Goal: Information Seeking & Learning: Stay updated

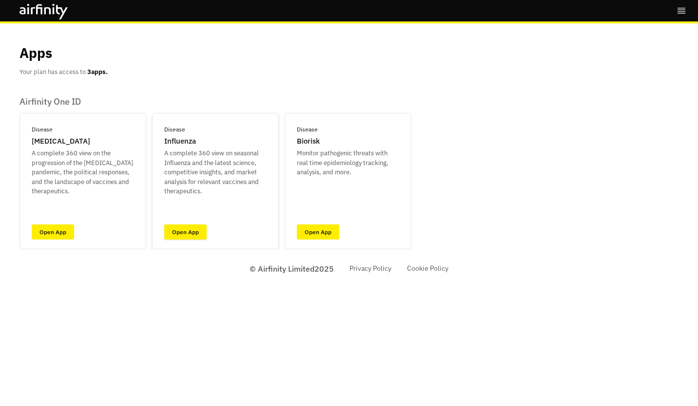
click at [192, 231] on link "Open App" at bounding box center [185, 232] width 42 height 15
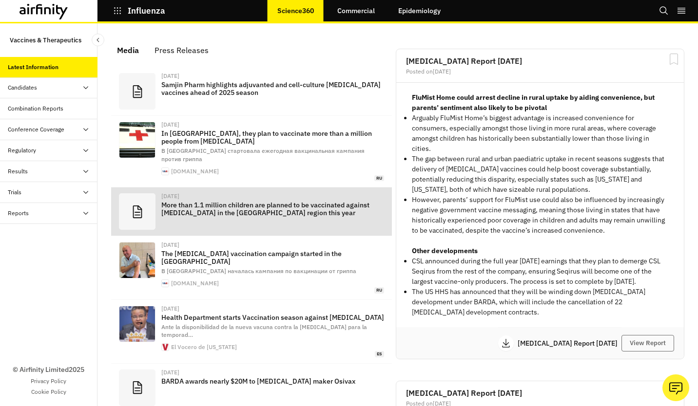
scroll to position [626, 284]
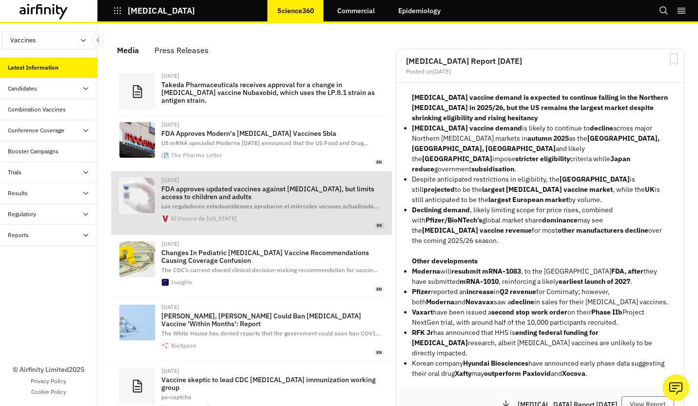
scroll to position [646, 284]
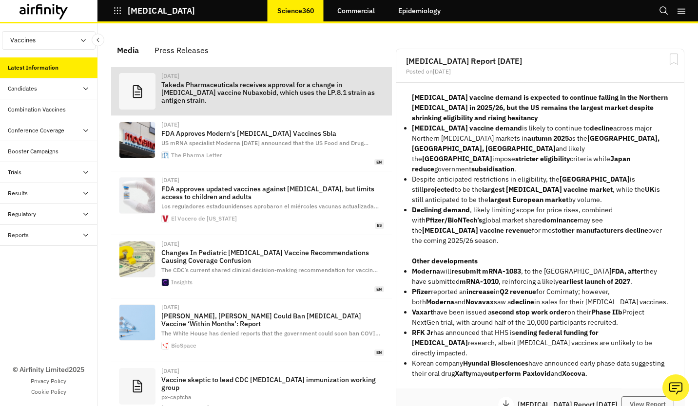
click at [241, 85] on p "Takeda Pharmaceuticals receives approval for a change in COVID-19 vaccine Nubax…" at bounding box center [272, 92] width 223 height 23
click at [175, 84] on p "Takeda Pharmaceuticals receives approval for a change in COVID-19 vaccine Nubax…" at bounding box center [272, 92] width 223 height 23
